Goal: Task Accomplishment & Management: Use online tool/utility

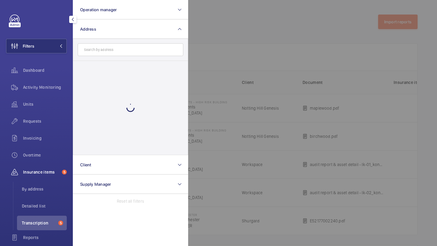
type input "a"
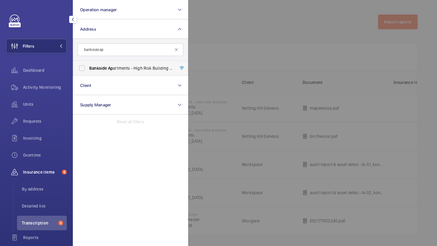
type input "bankside ap"
click at [123, 71] on label "Bankside Ap artments - High Risk Building - [GEOGRAPHIC_DATA]" at bounding box center [125, 68] width 105 height 15
click at [88, 71] on input "Bankside Ap artments - High Risk Building - [GEOGRAPHIC_DATA]" at bounding box center [82, 68] width 12 height 12
checkbox input "true"
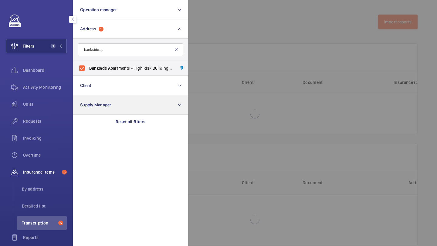
click at [49, 115] on div "Requests" at bounding box center [36, 121] width 61 height 15
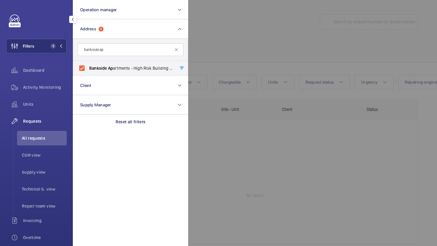
click at [206, 65] on div at bounding box center [406, 123] width 437 height 246
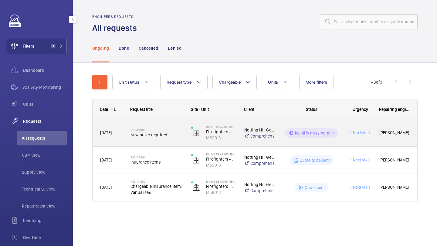
click at [159, 132] on span "New brake required" at bounding box center [156, 135] width 53 height 6
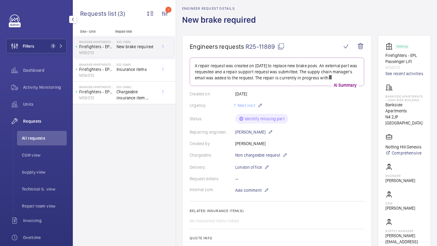
scroll to position [55, 0]
